Goal: Information Seeking & Learning: Learn about a topic

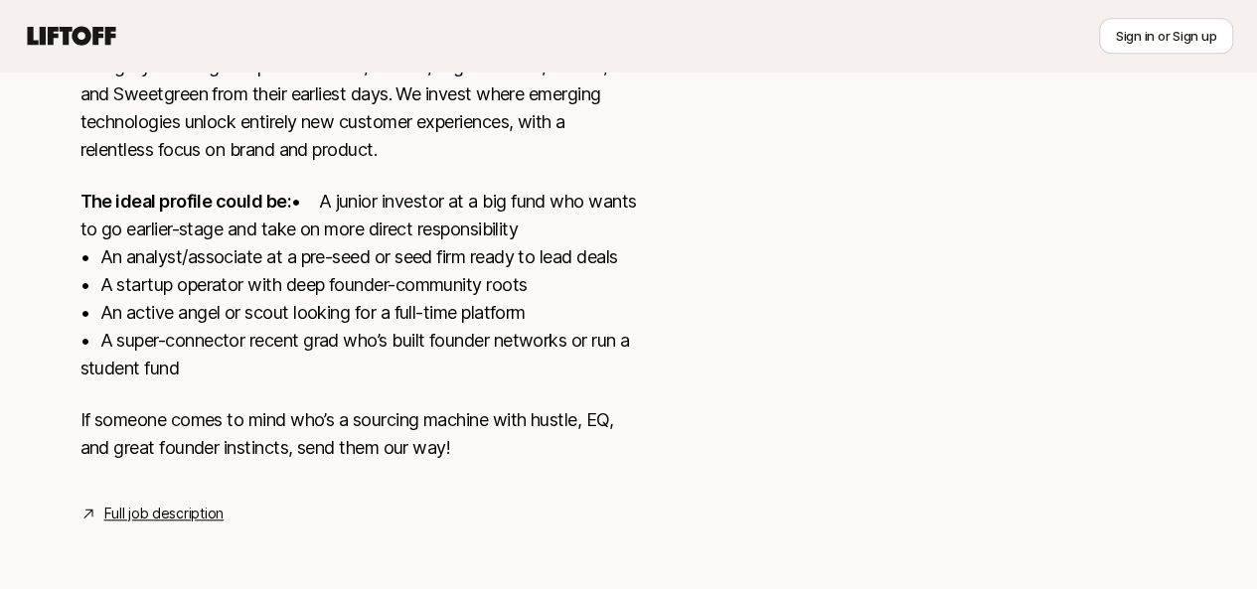
scroll to position [642, 0]
click at [188, 516] on link "Full job description" at bounding box center [163, 514] width 119 height 24
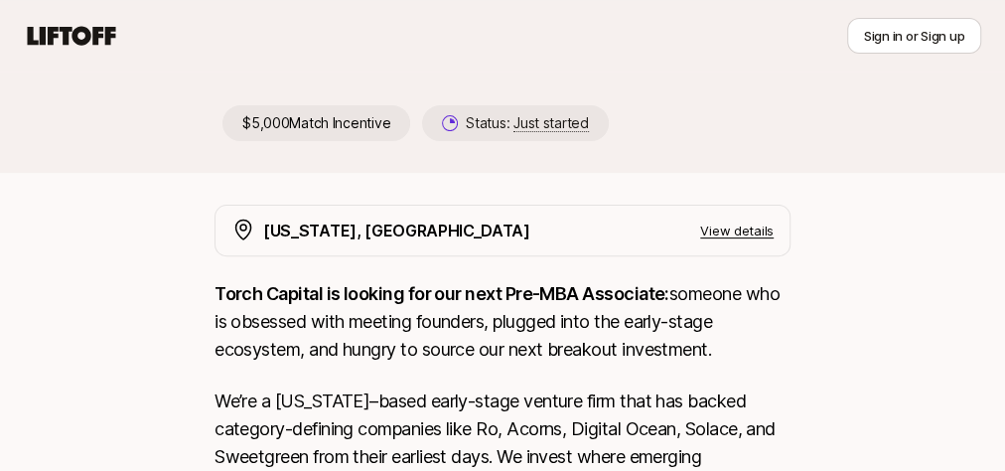
scroll to position [64, 0]
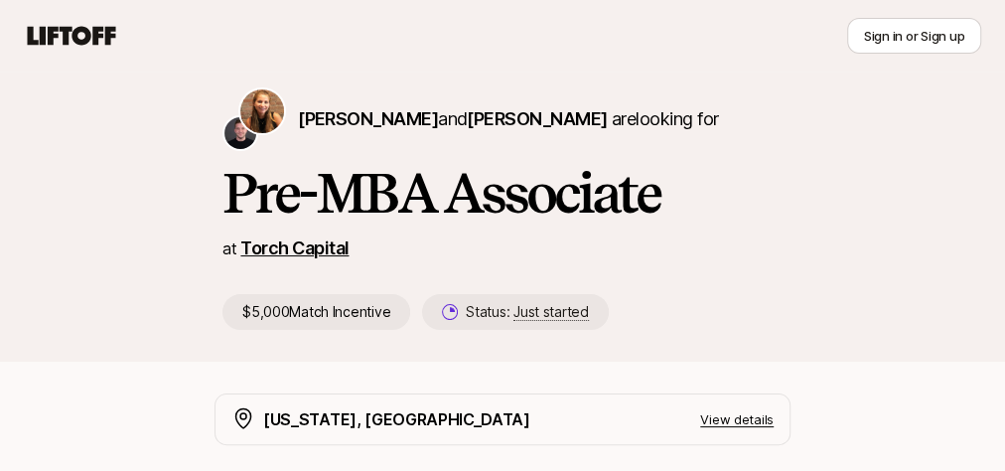
click at [297, 243] on link "Torch Capital" at bounding box center [294, 247] width 108 height 21
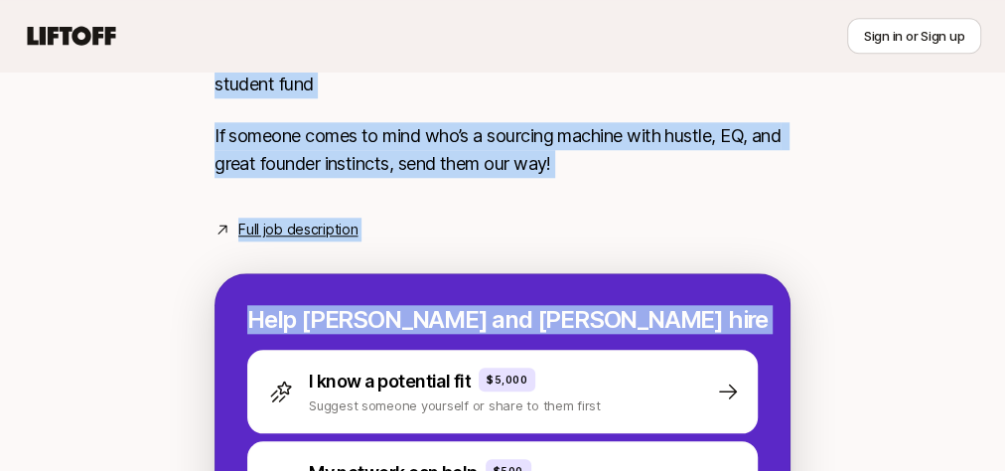
scroll to position [1110, 0]
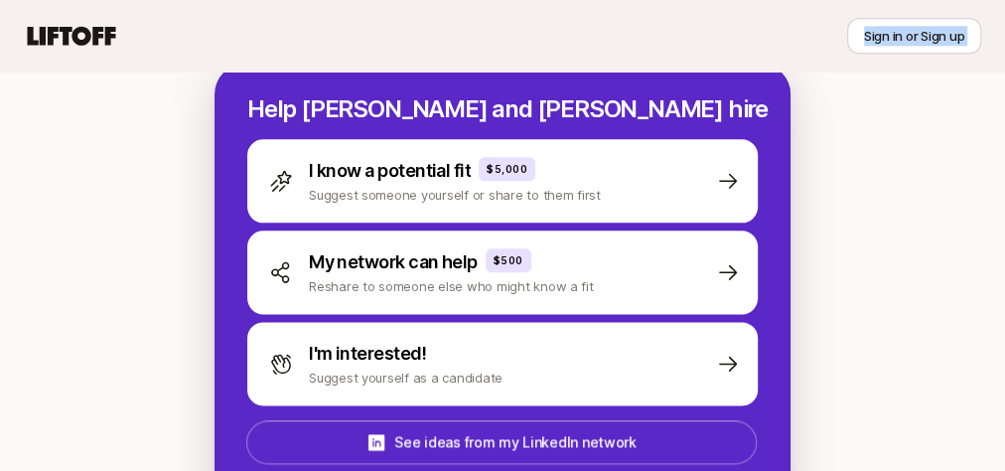
drag, startPoint x: 216, startPoint y: 127, endPoint x: 434, endPoint y: 26, distance: 240.9
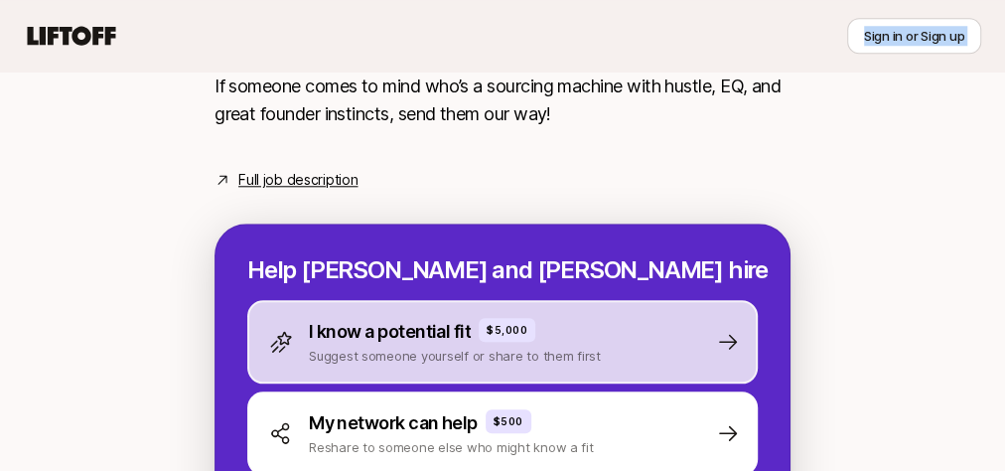
scroll to position [948, 0]
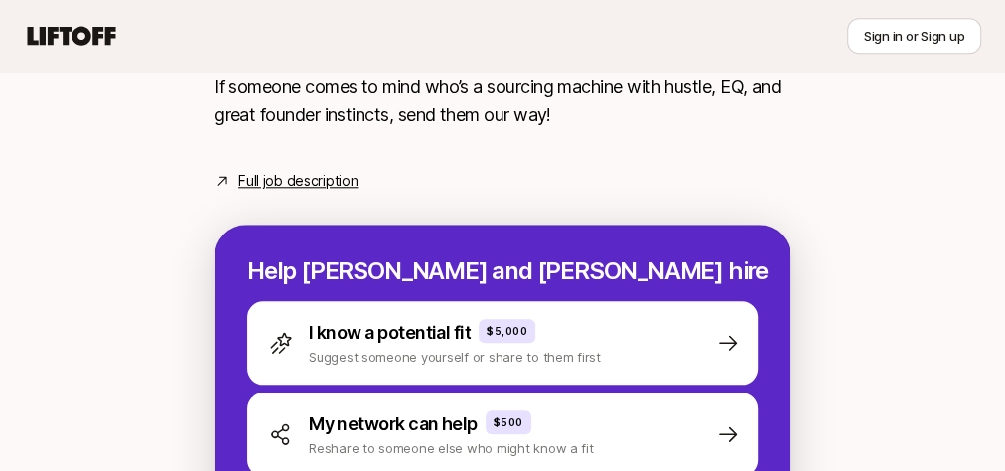
click at [605, 129] on p "If someone comes to mind who’s a sourcing machine with hustle, EQ, and great fo…" at bounding box center [503, 102] width 576 height 56
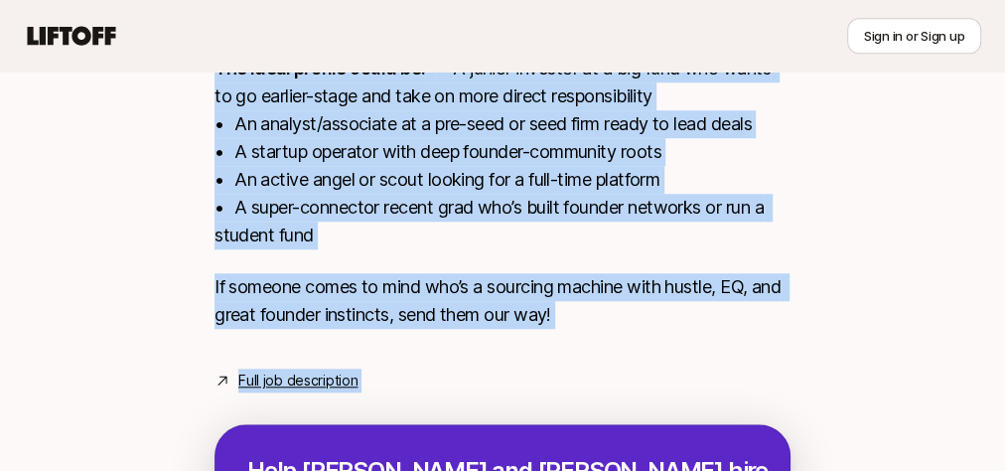
scroll to position [755, 0]
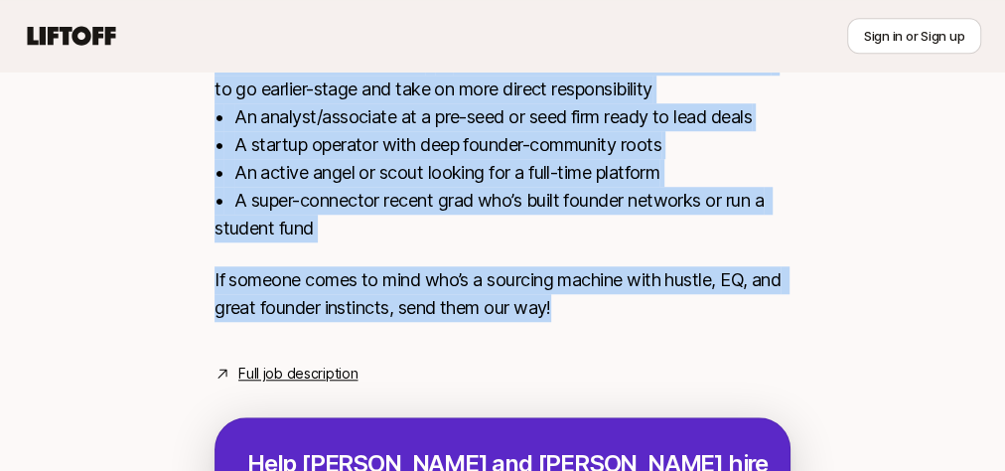
drag, startPoint x: 225, startPoint y: 255, endPoint x: 610, endPoint y: 345, distance: 394.7
click at [610, 345] on div "[PERSON_NAME] and [PERSON_NAME] are looking for Pre-MBA Associate at Torch Capi…" at bounding box center [502, 128] width 1005 height 1528
copy div "Lor-IPS Dolorsita co Adipi Elitsed $9,381 Doeiu Temporinc Utlabo: Etdo magnaal …"
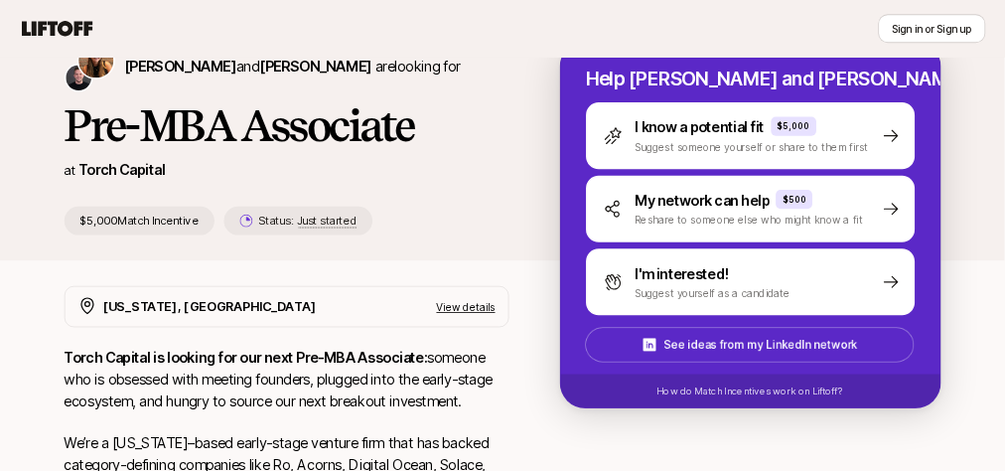
scroll to position [58, 0]
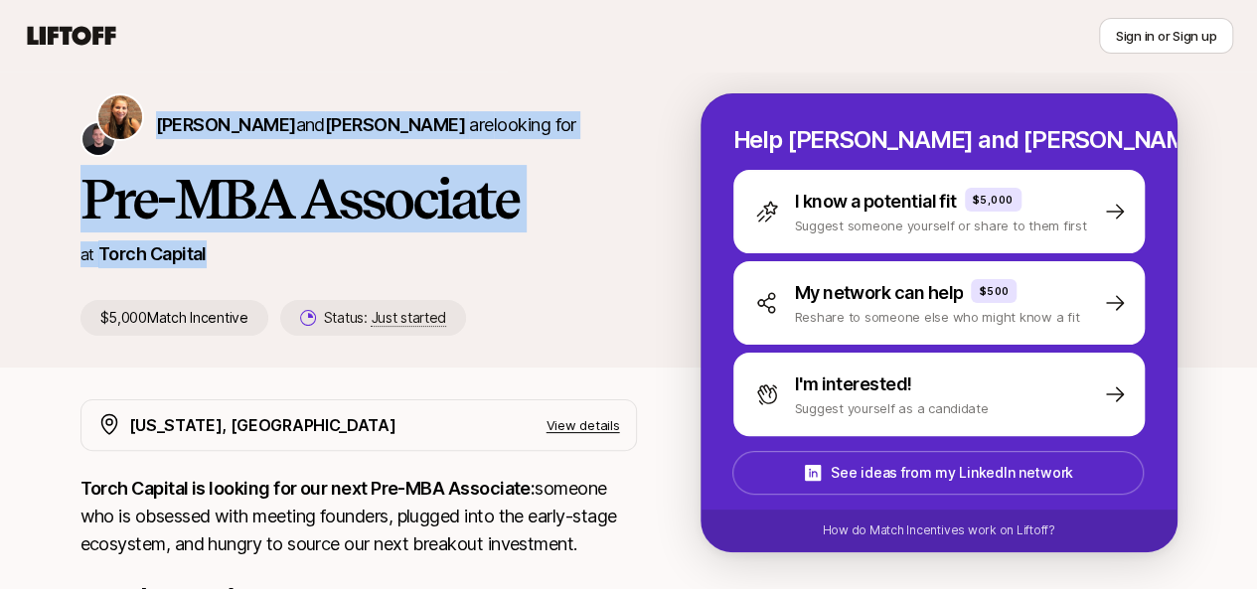
drag, startPoint x: 219, startPoint y: 247, endPoint x: 133, endPoint y: 138, distance: 138.7
click at [133, 138] on div "Katie Reiner and Christopher Harper are looking for Pre-MBA Associate at Torch …" at bounding box center [390, 214] width 620 height 242
click at [133, 138] on div "Katie Reiner and Christopher Harper are looking for" at bounding box center [358, 125] width 556 height 64
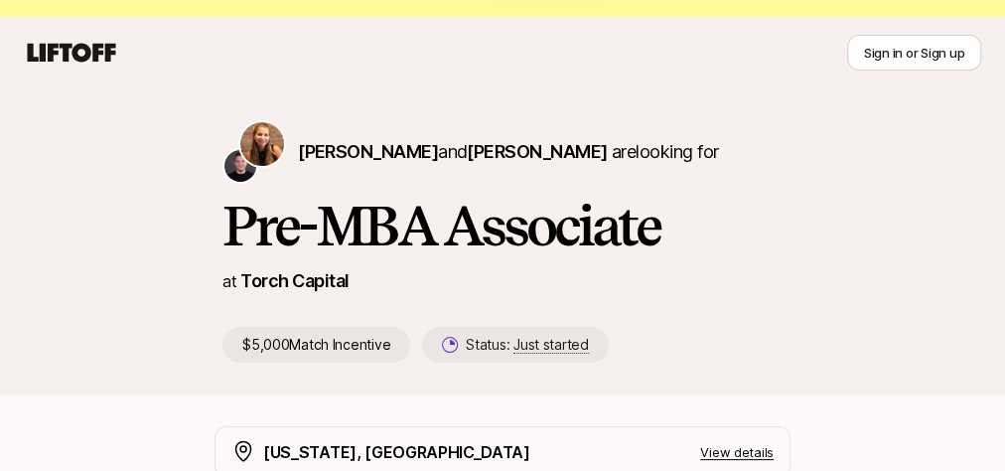
scroll to position [0, 0]
